Goal: Task Accomplishment & Management: Use online tool/utility

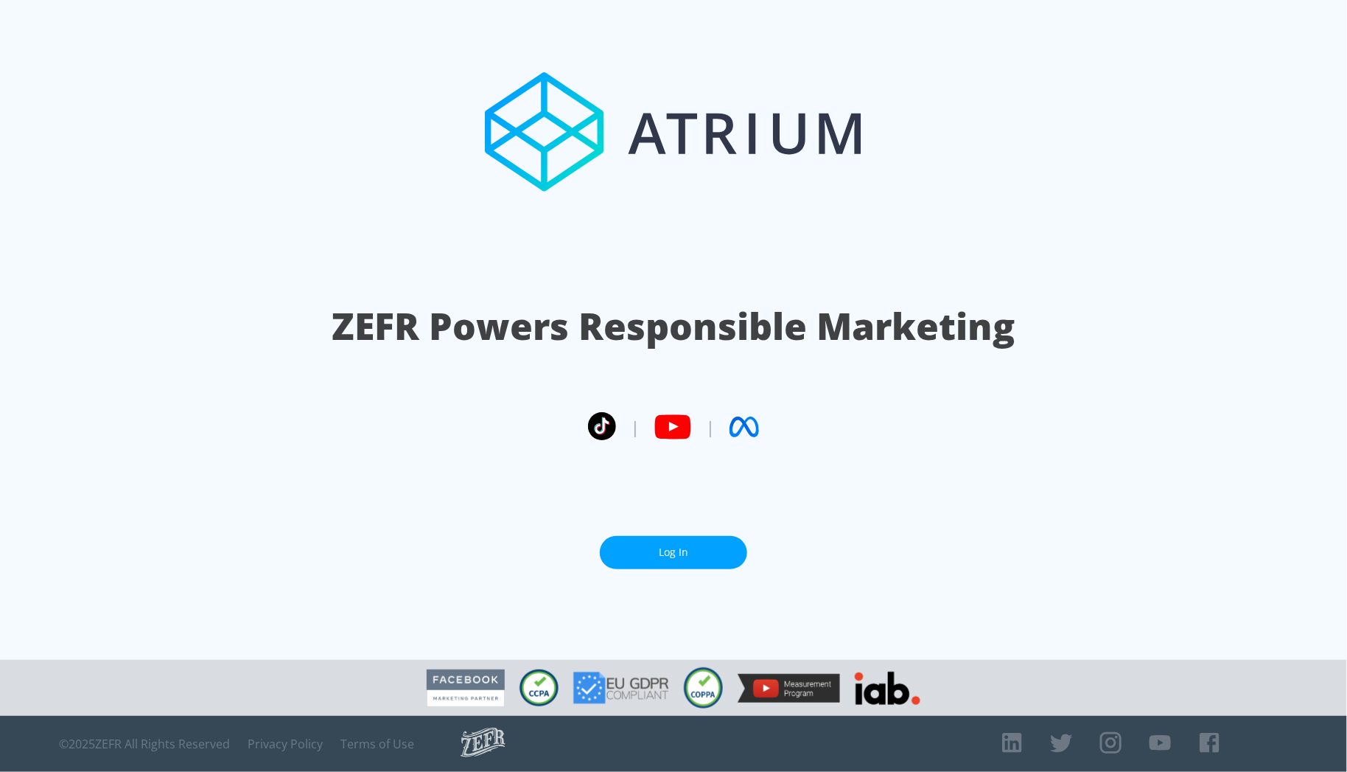
click at [676, 565] on link "Log In" at bounding box center [673, 552] width 147 height 33
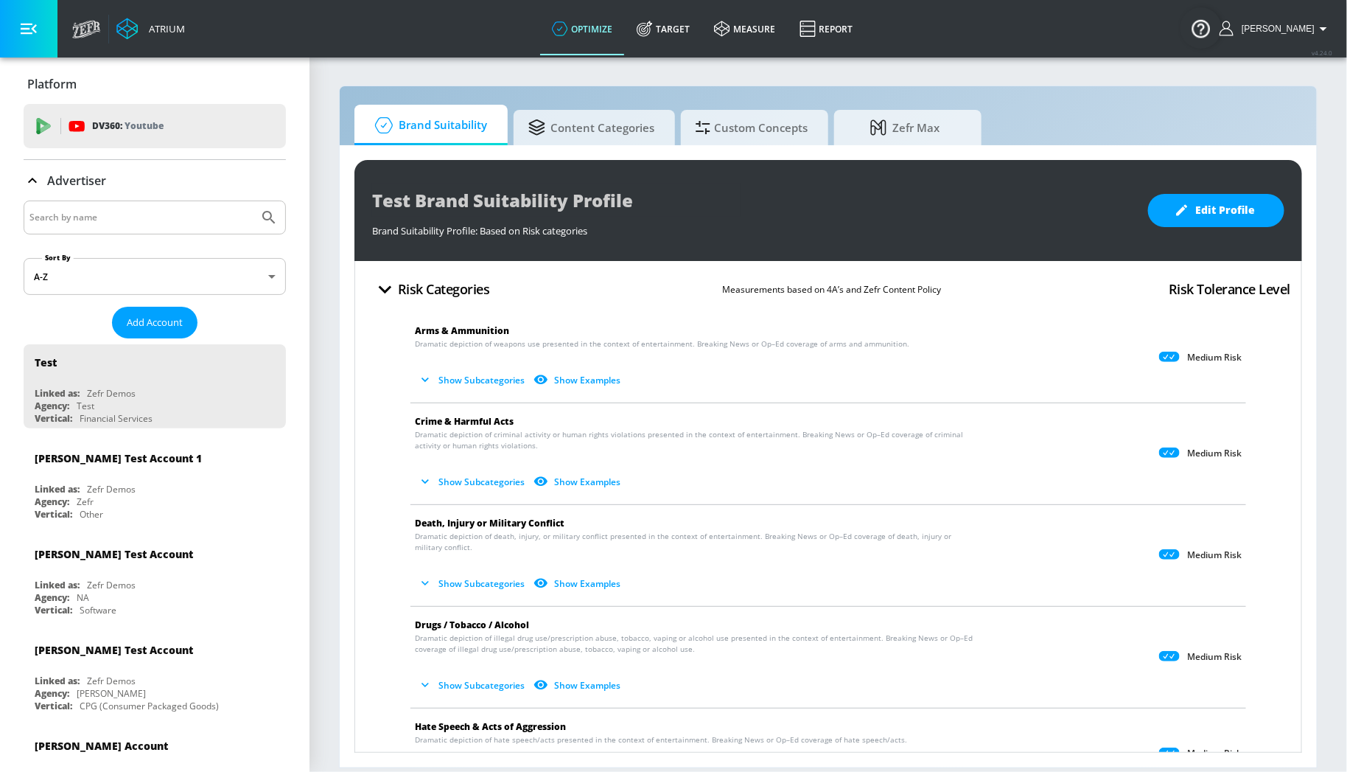
click at [115, 216] on input "Search by name" at bounding box center [140, 217] width 223 height 19
type input "hulu"
click at [253, 201] on button "Submit Search" at bounding box center [269, 217] width 32 height 32
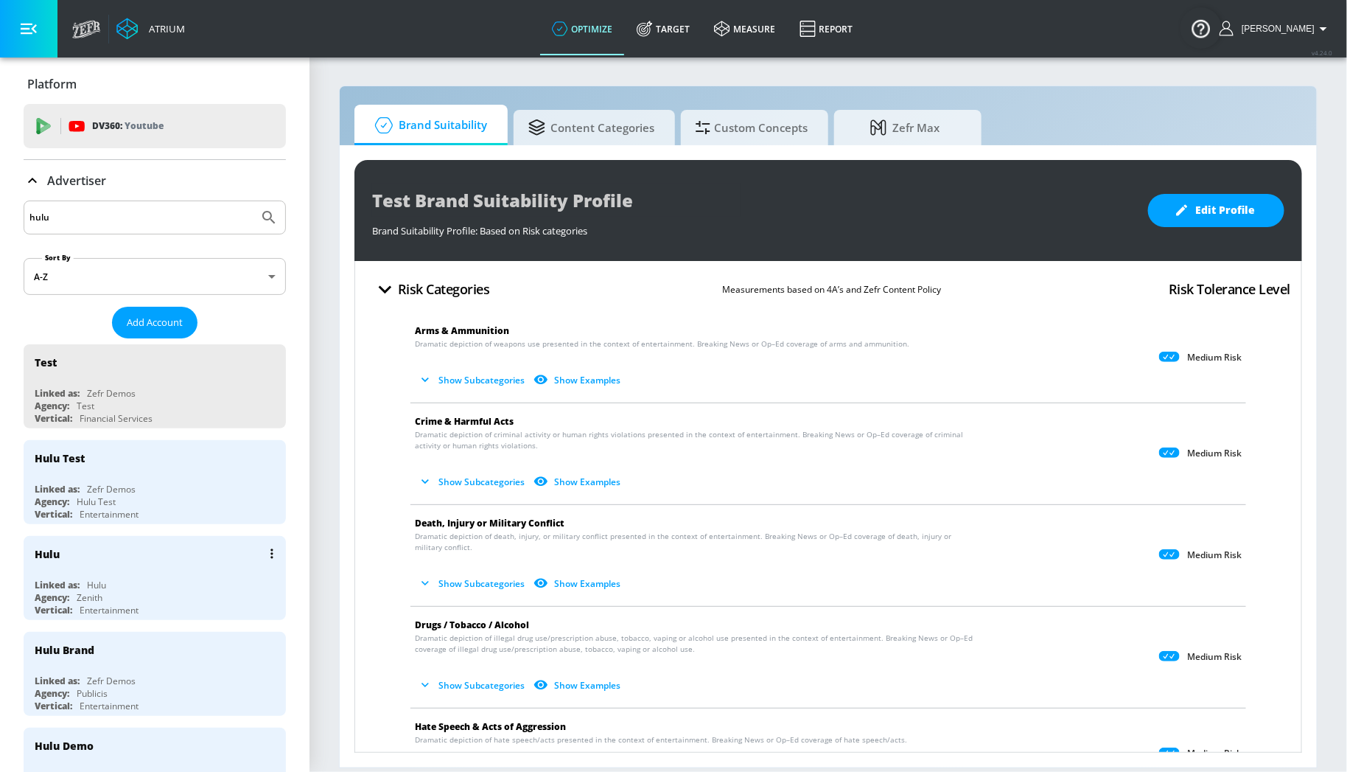
click at [98, 553] on div "Hulu" at bounding box center [159, 553] width 248 height 35
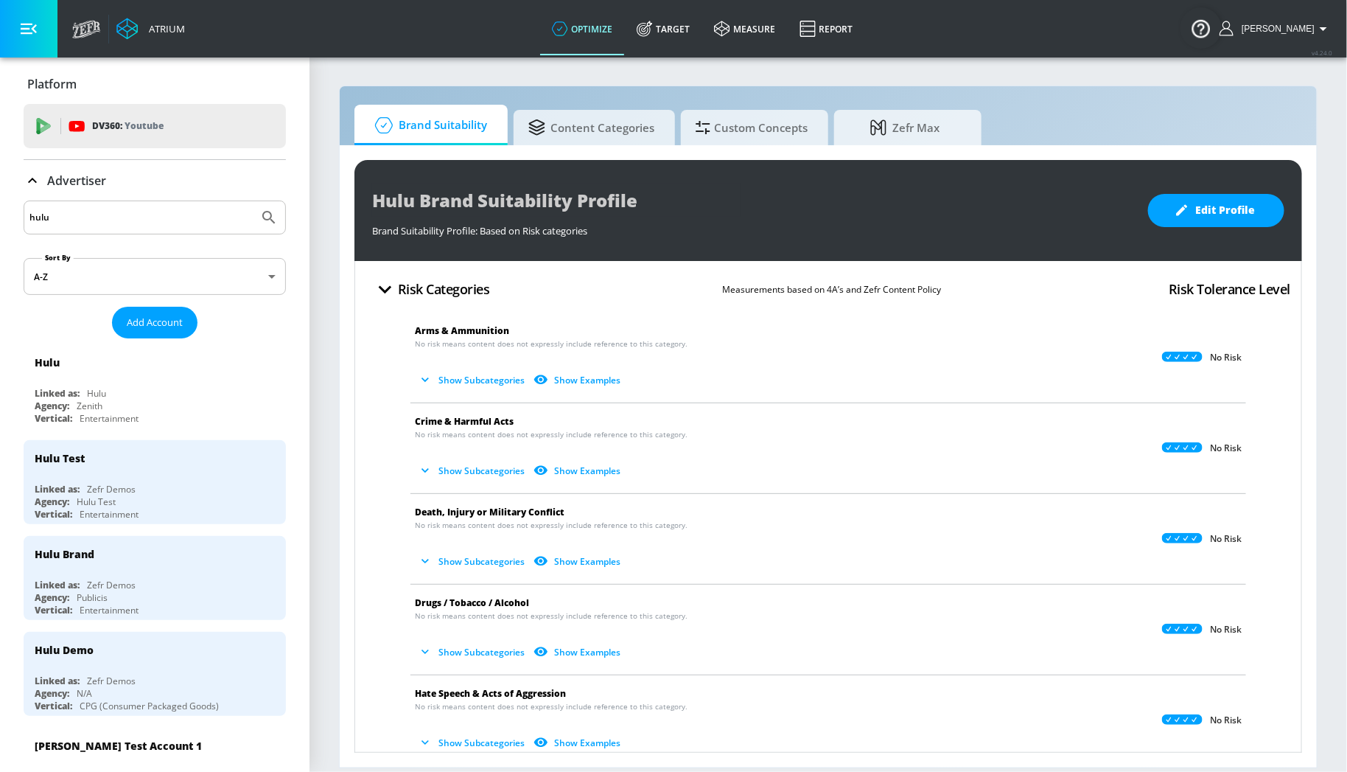
scroll to position [40, 0]
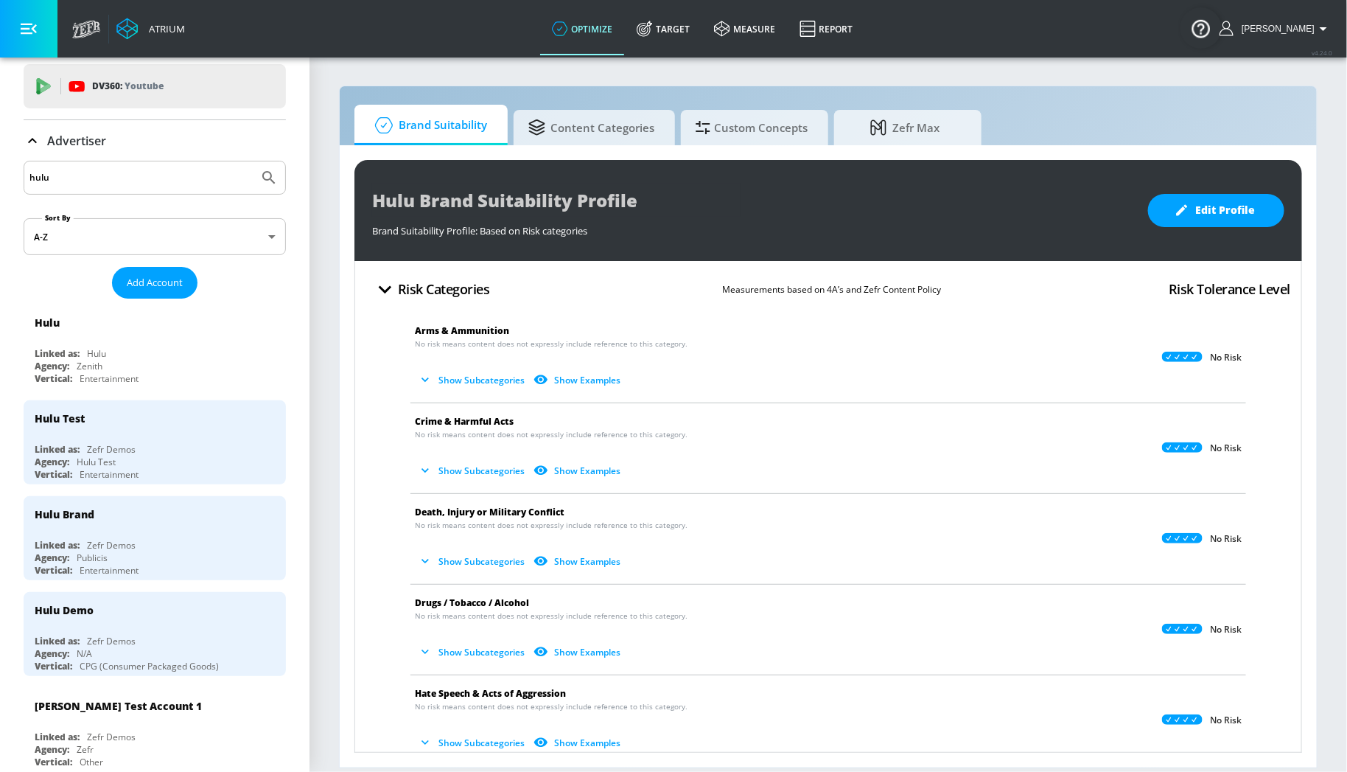
click at [52, 135] on p "Advertiser" at bounding box center [76, 141] width 59 height 16
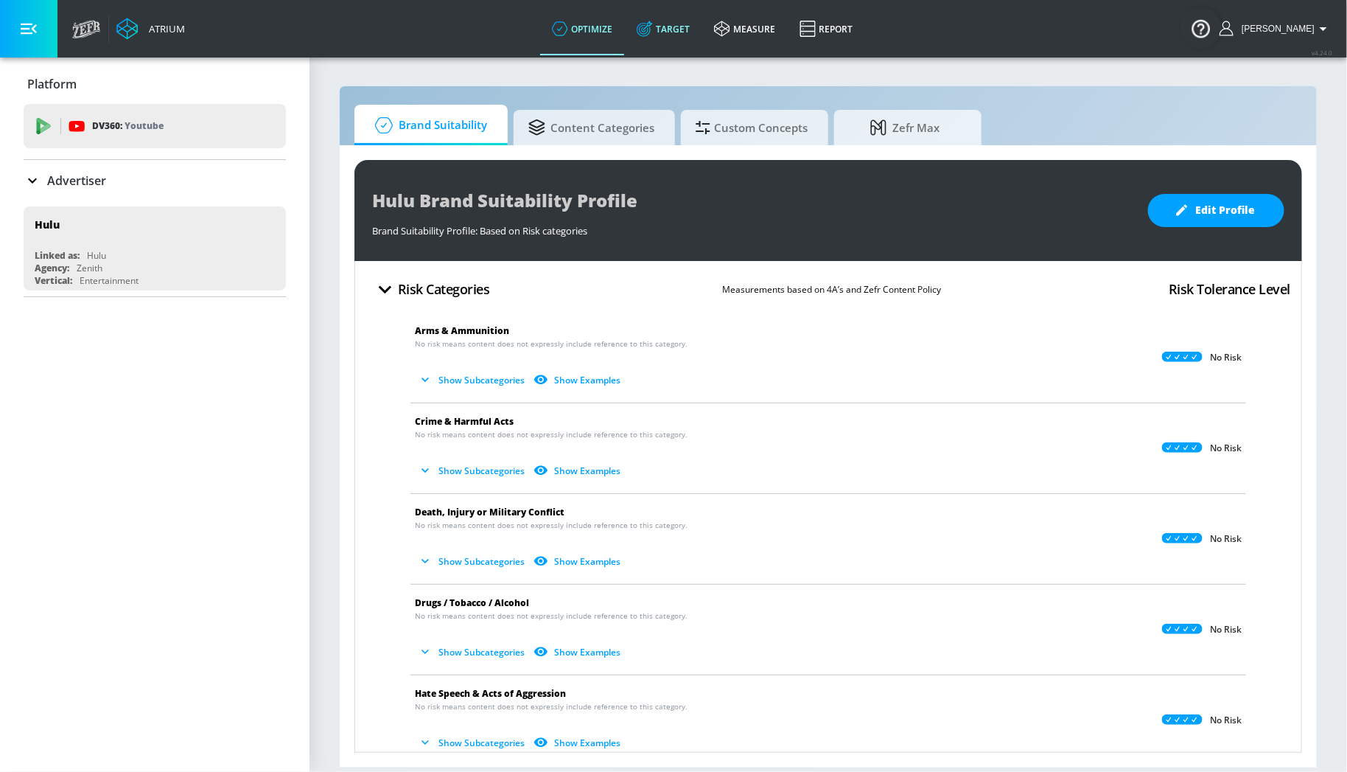
click at [691, 24] on link "Target" at bounding box center [663, 28] width 77 height 53
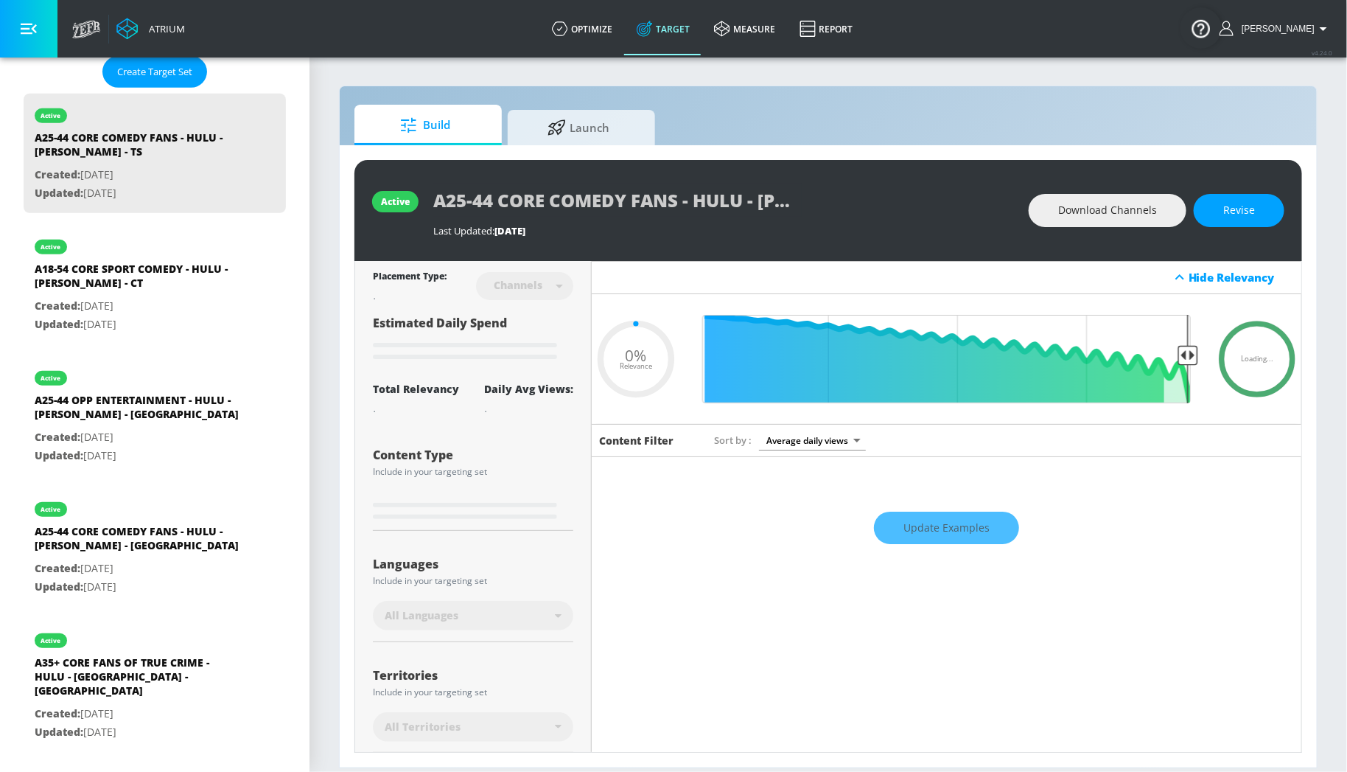
scroll to position [400, 0]
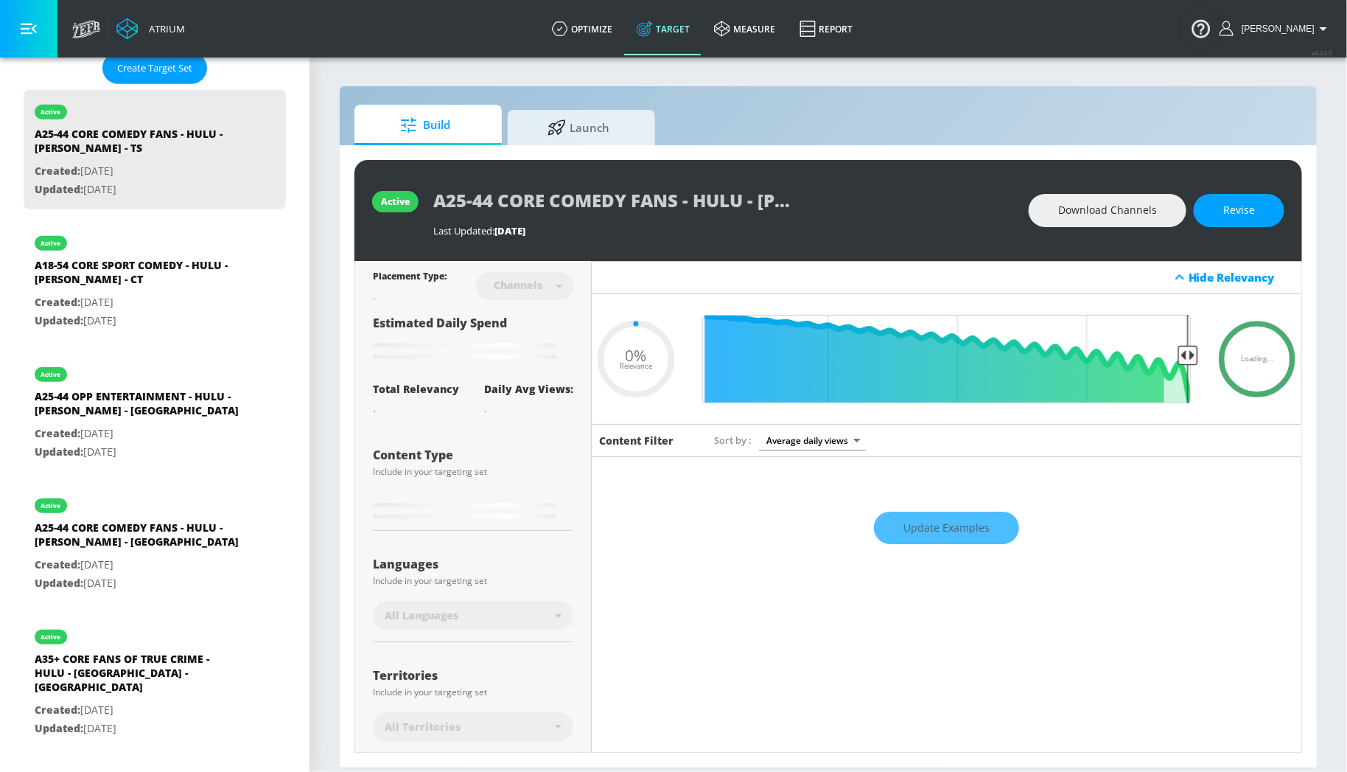
type input "0.63"
